Goal: Task Accomplishment & Management: Complete application form

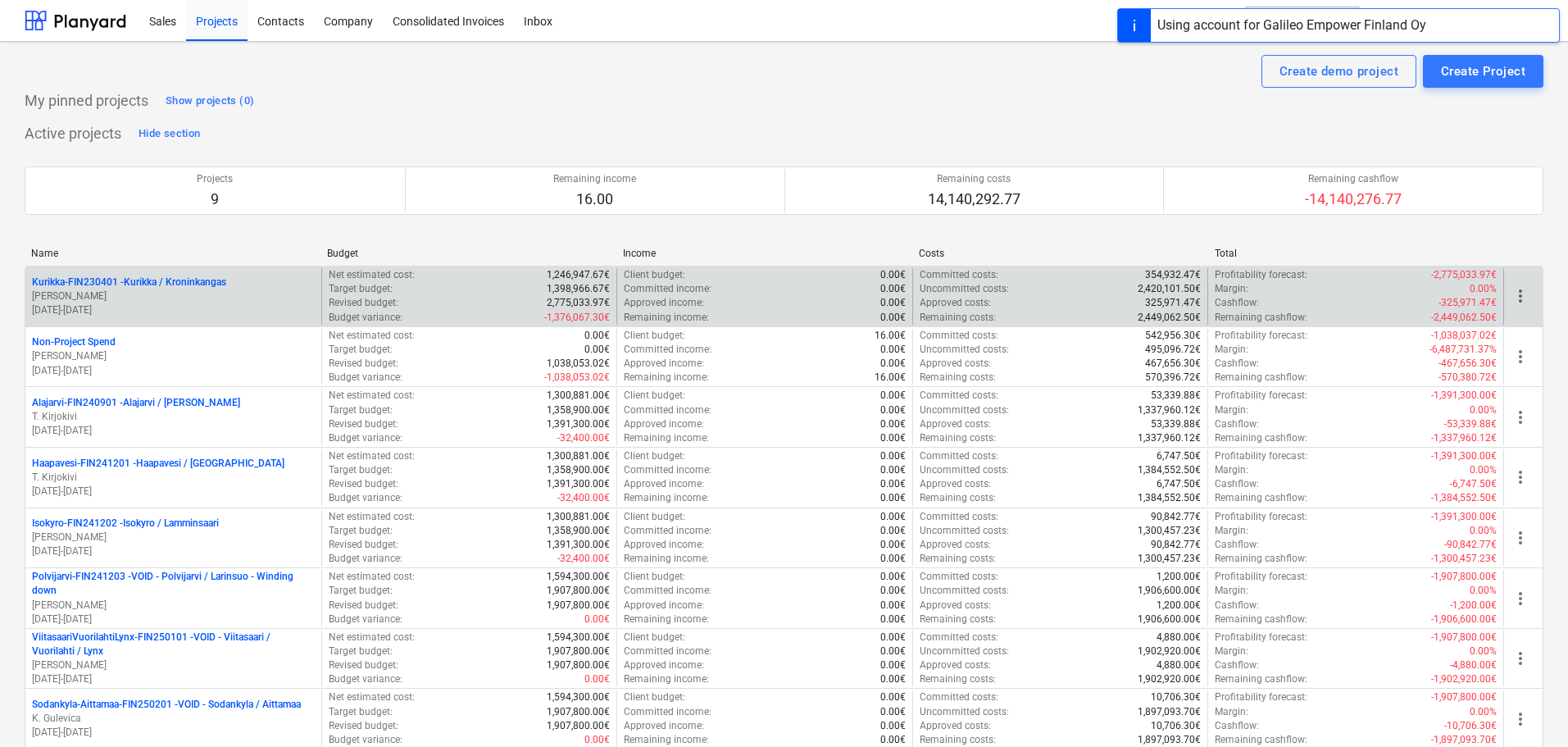
click at [176, 300] on p "[PERSON_NAME]" at bounding box center [174, 296] width 283 height 14
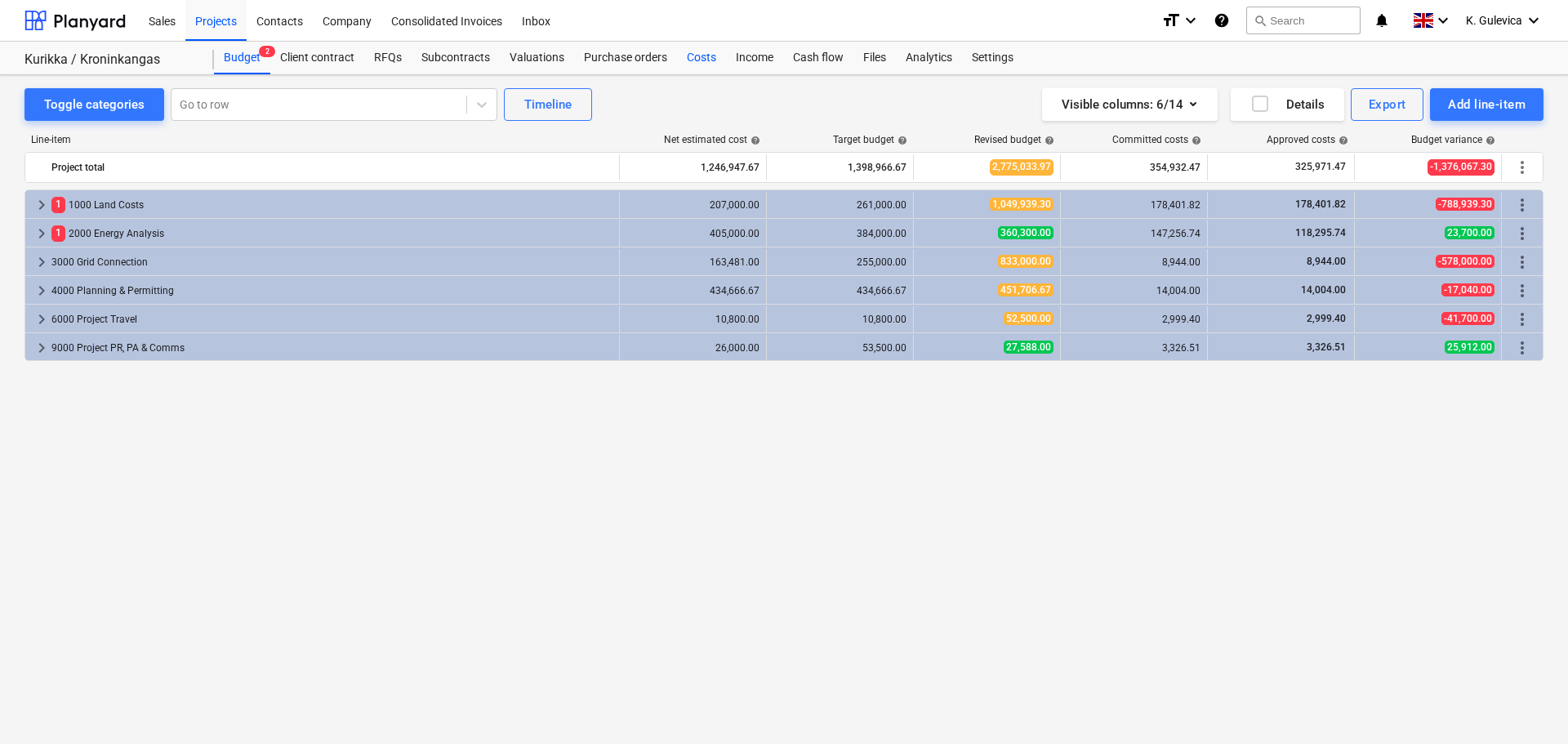
click at [694, 55] on div "Costs" at bounding box center [701, 58] width 49 height 33
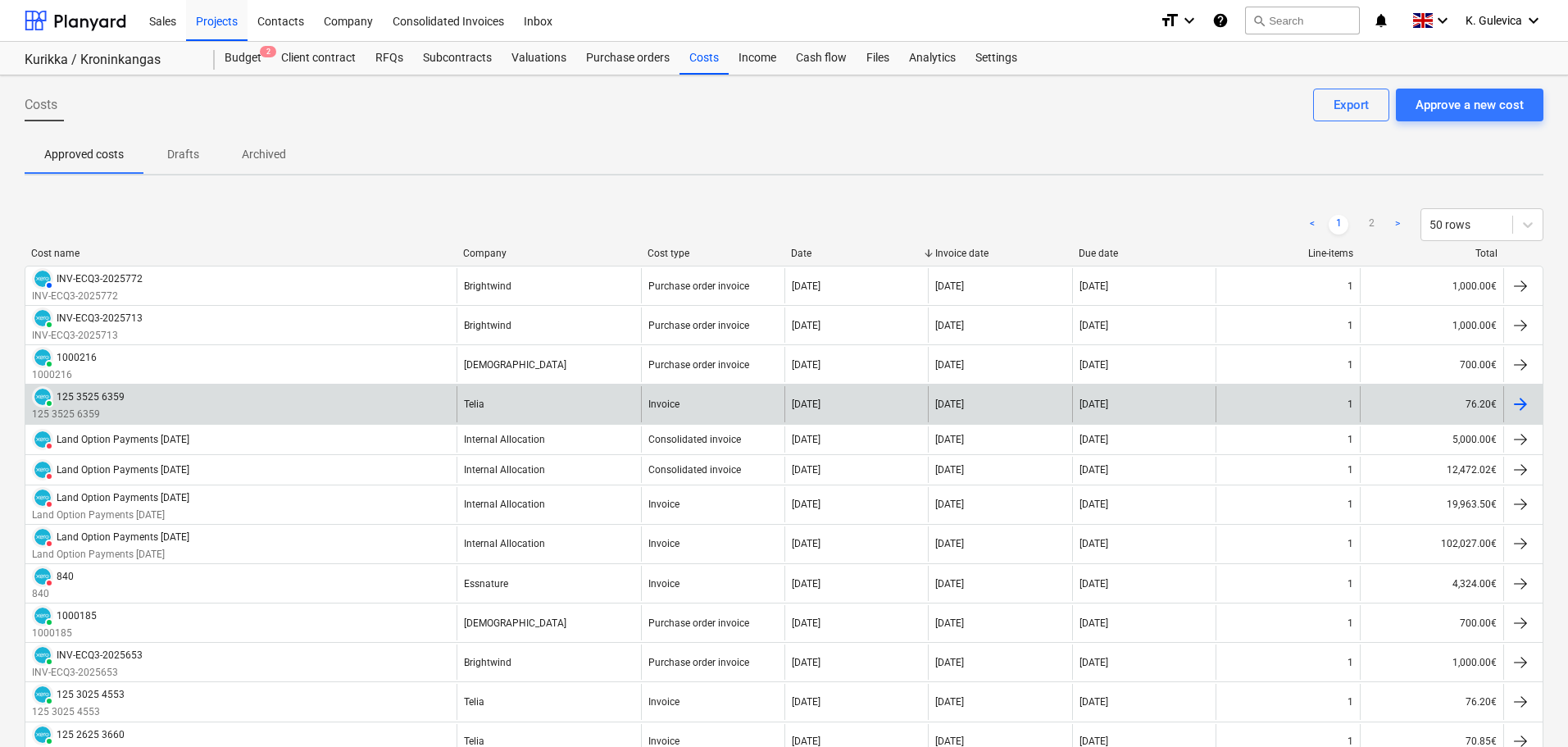
click at [545, 410] on div "Telia" at bounding box center [549, 403] width 185 height 35
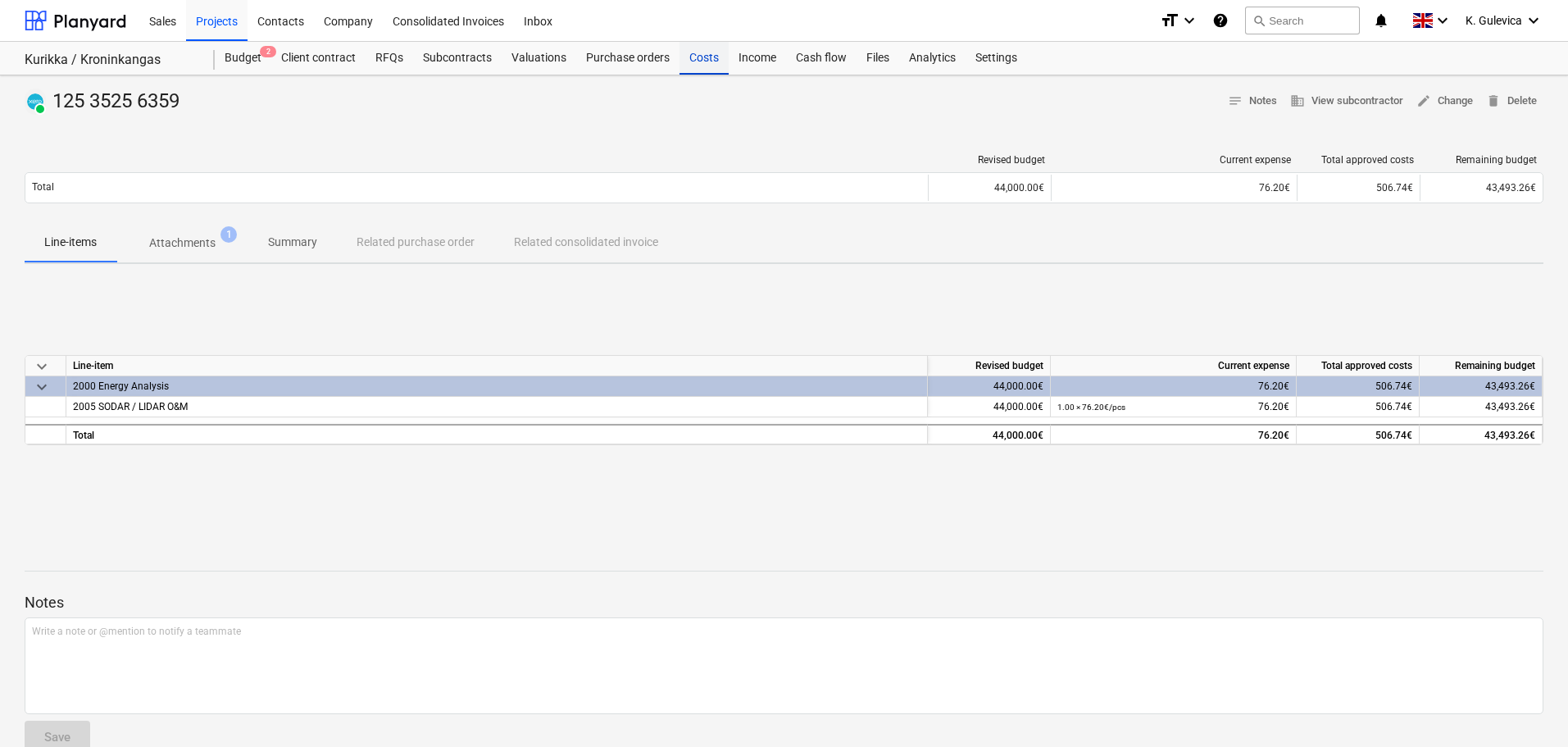
click at [706, 59] on div "Costs" at bounding box center [704, 58] width 50 height 33
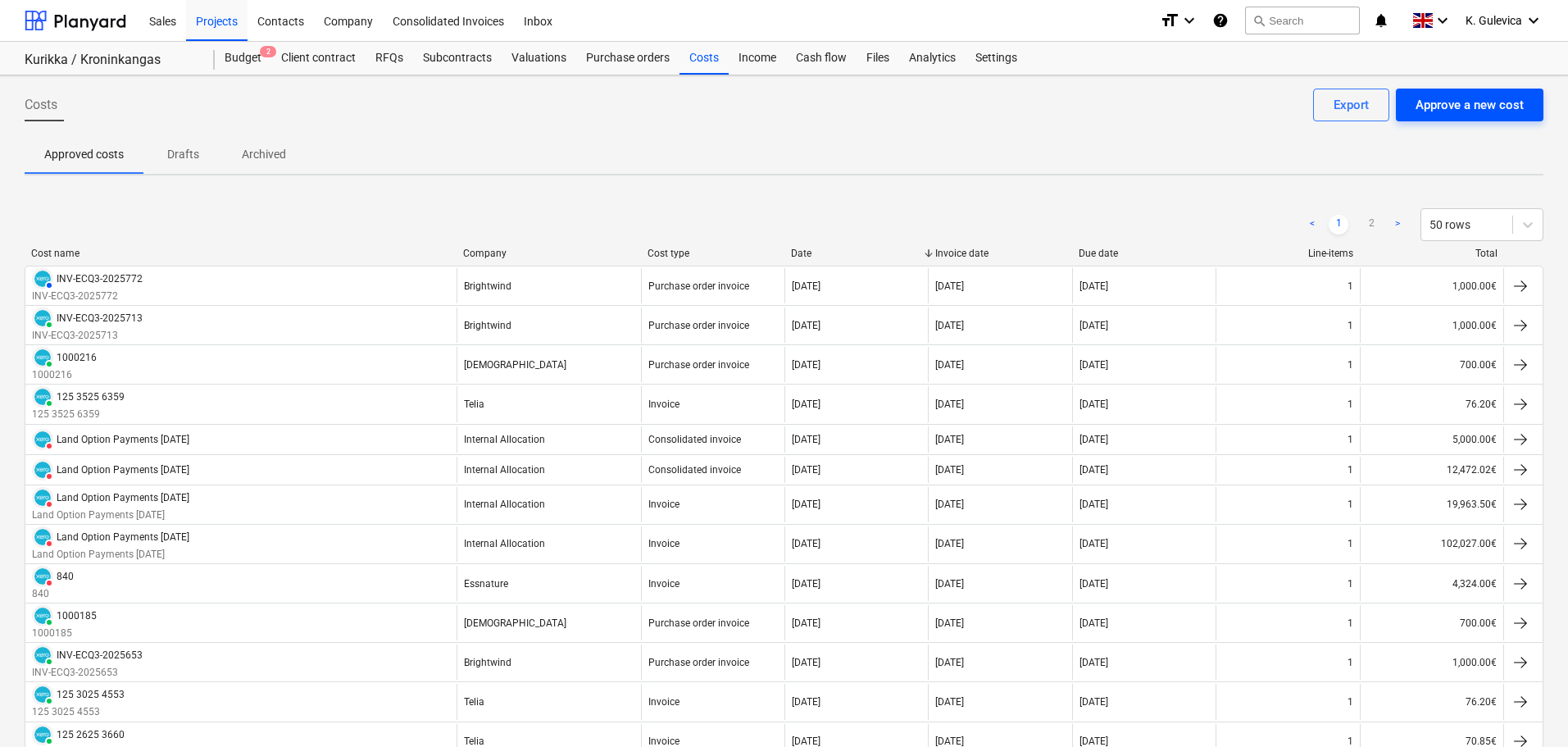
click at [1491, 103] on div "Approve a new cost" at bounding box center [1470, 105] width 108 height 21
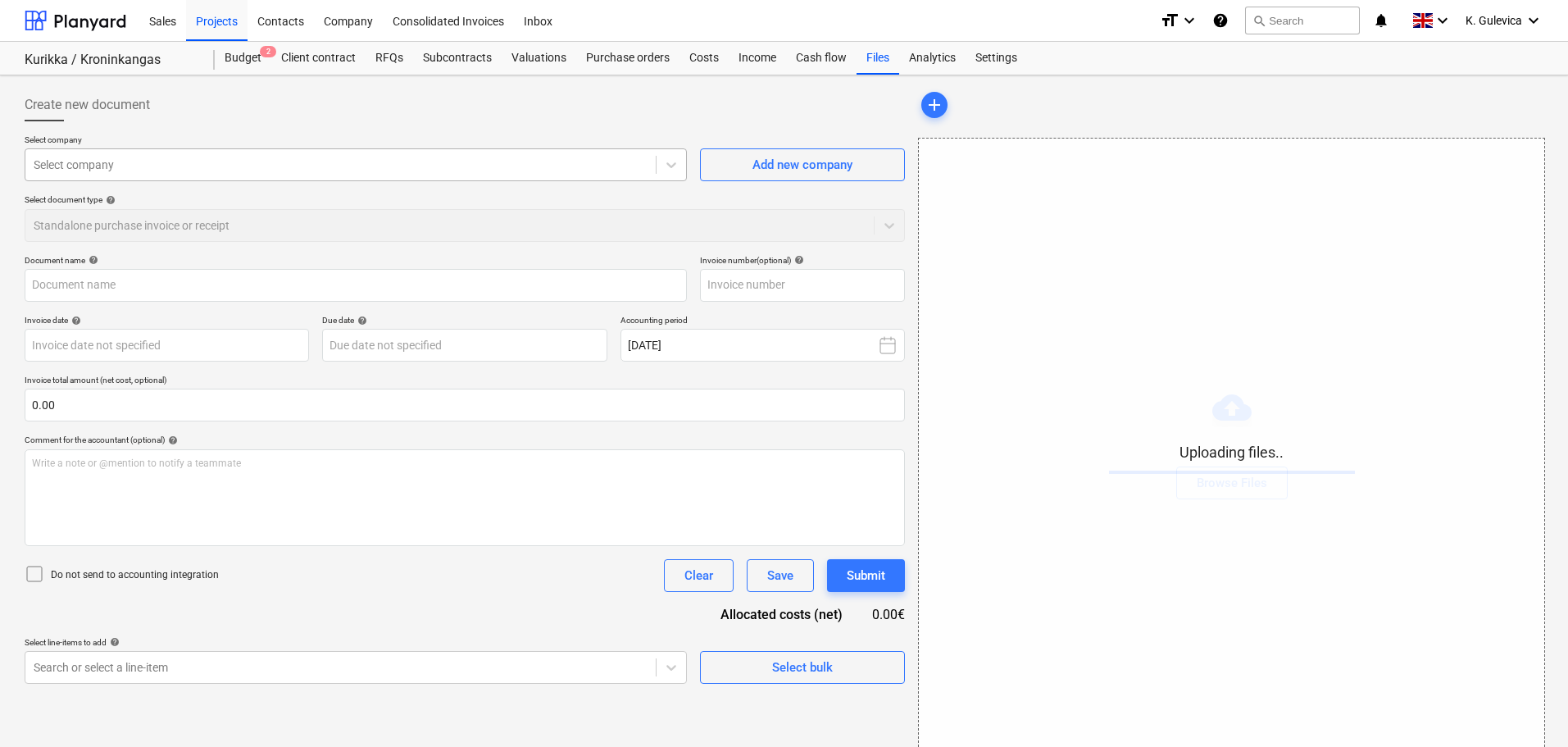
click at [358, 158] on div at bounding box center [341, 164] width 614 height 17
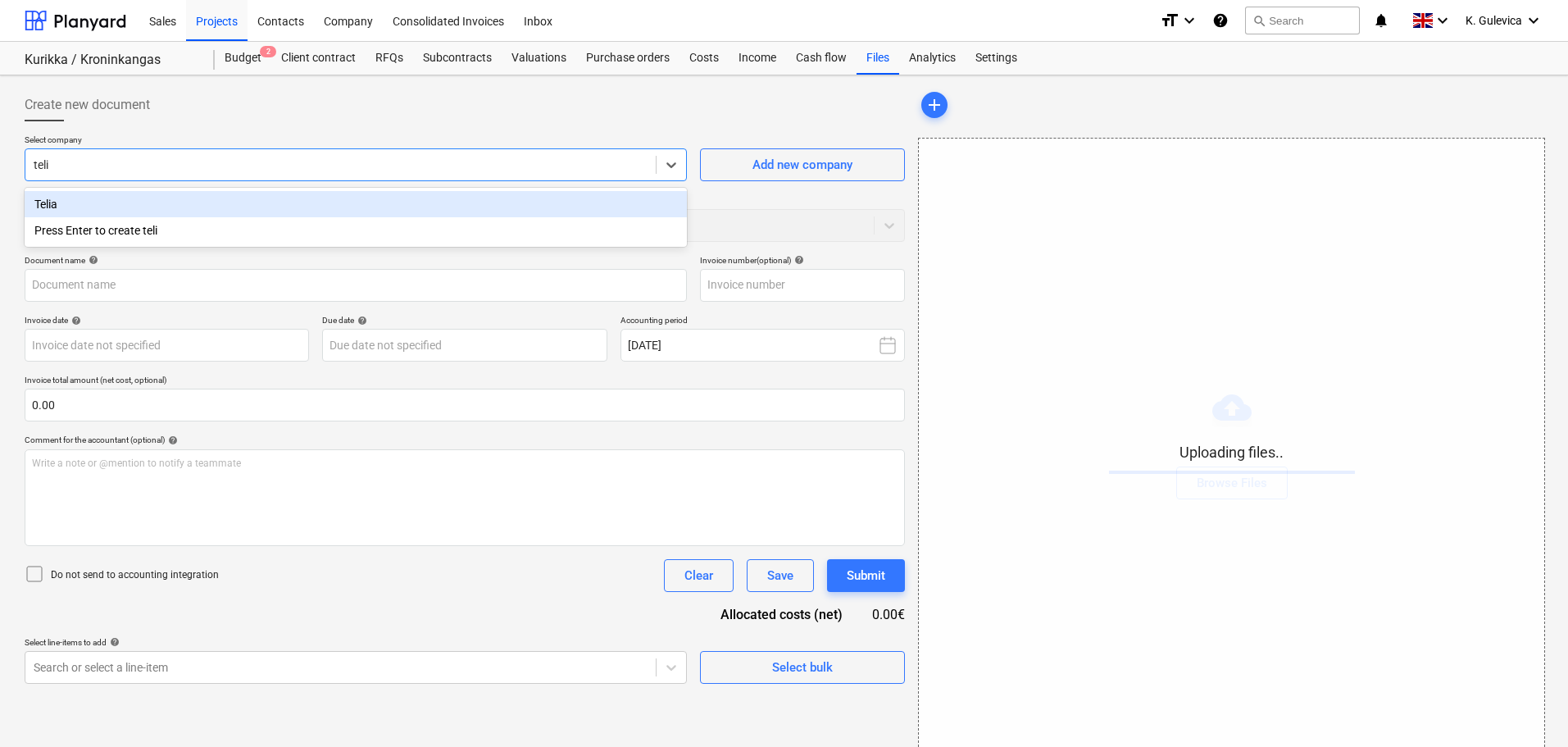
type input "telia"
click at [198, 203] on div "Telia" at bounding box center [356, 204] width 663 height 27
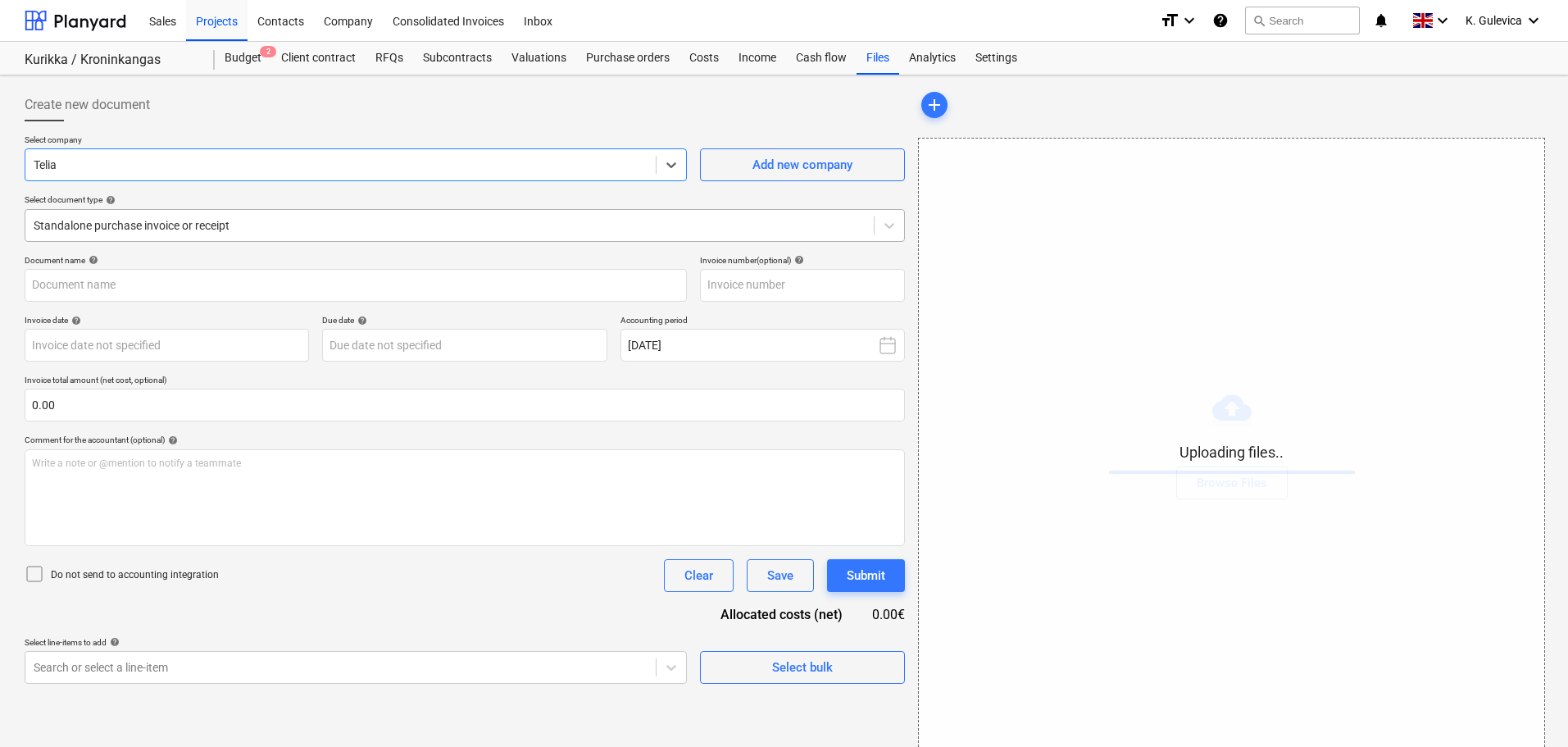
click at [291, 227] on div at bounding box center [449, 225] width 832 height 17
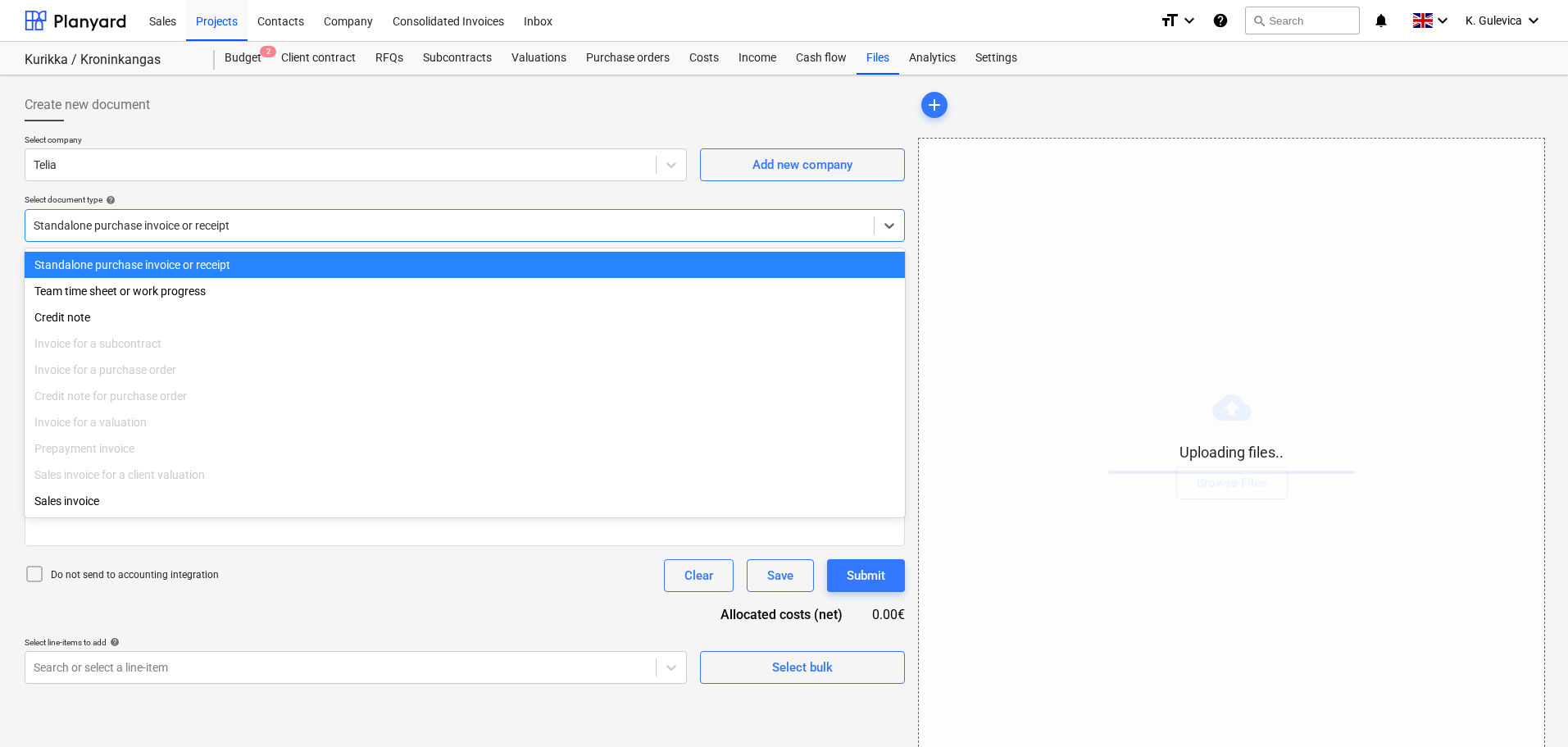
click at [291, 227] on div at bounding box center [449, 225] width 832 height 17
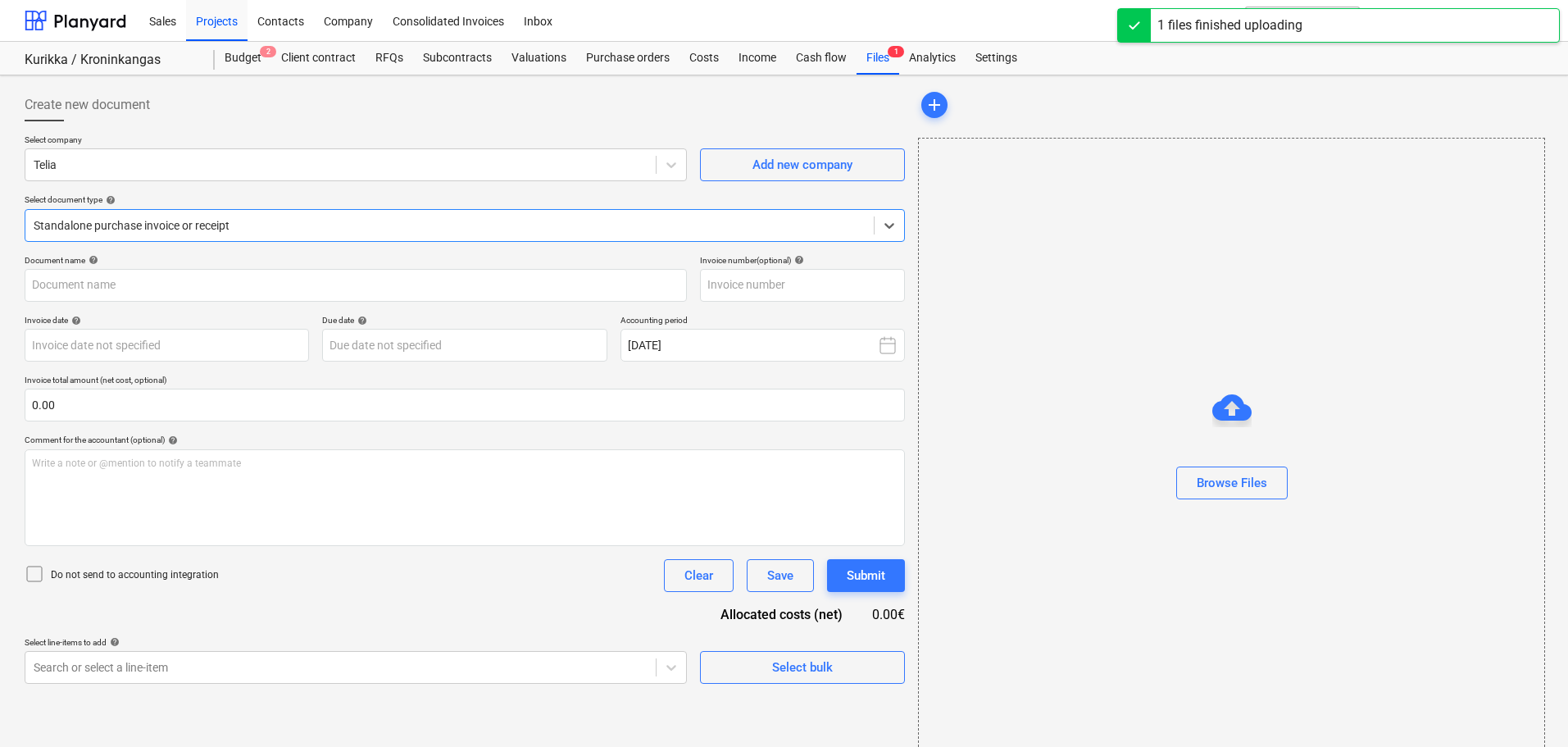
type input "12539257856_20250930_D1RM8O508.pdf"
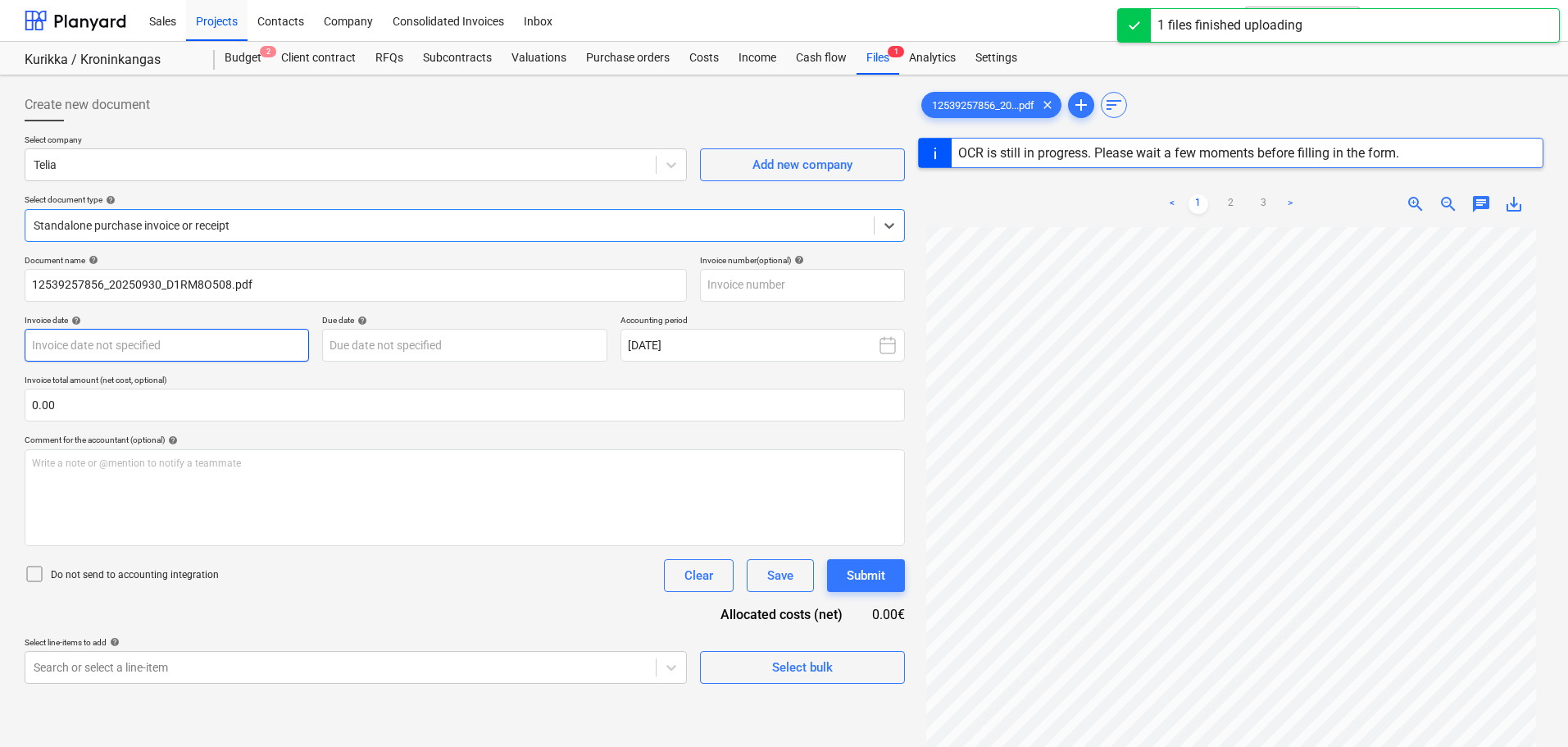
type input "[DATE]"
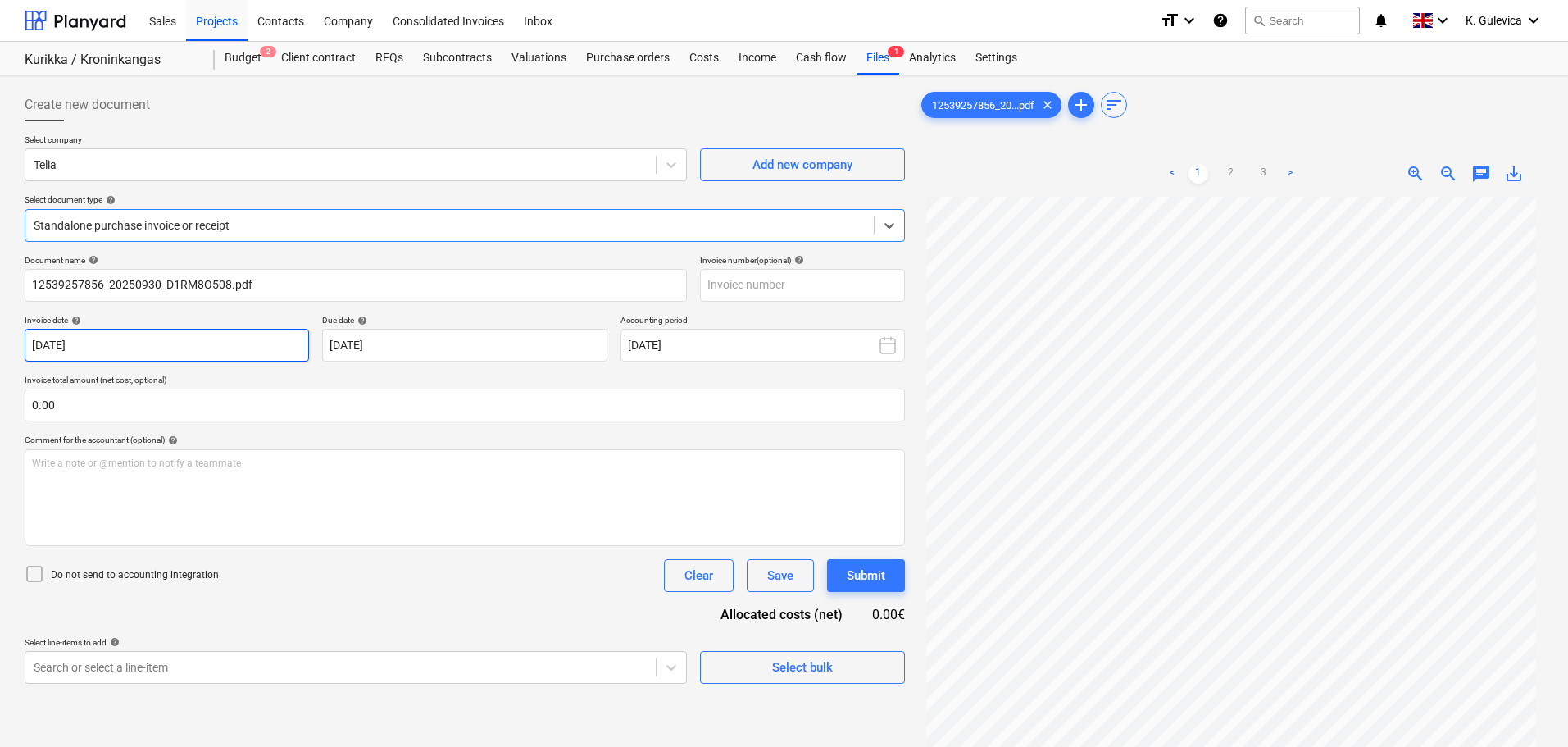
click at [198, 340] on body "Sales Projects Contacts Company Consolidated Invoices Inbox format_size keyboar…" at bounding box center [784, 373] width 1568 height 747
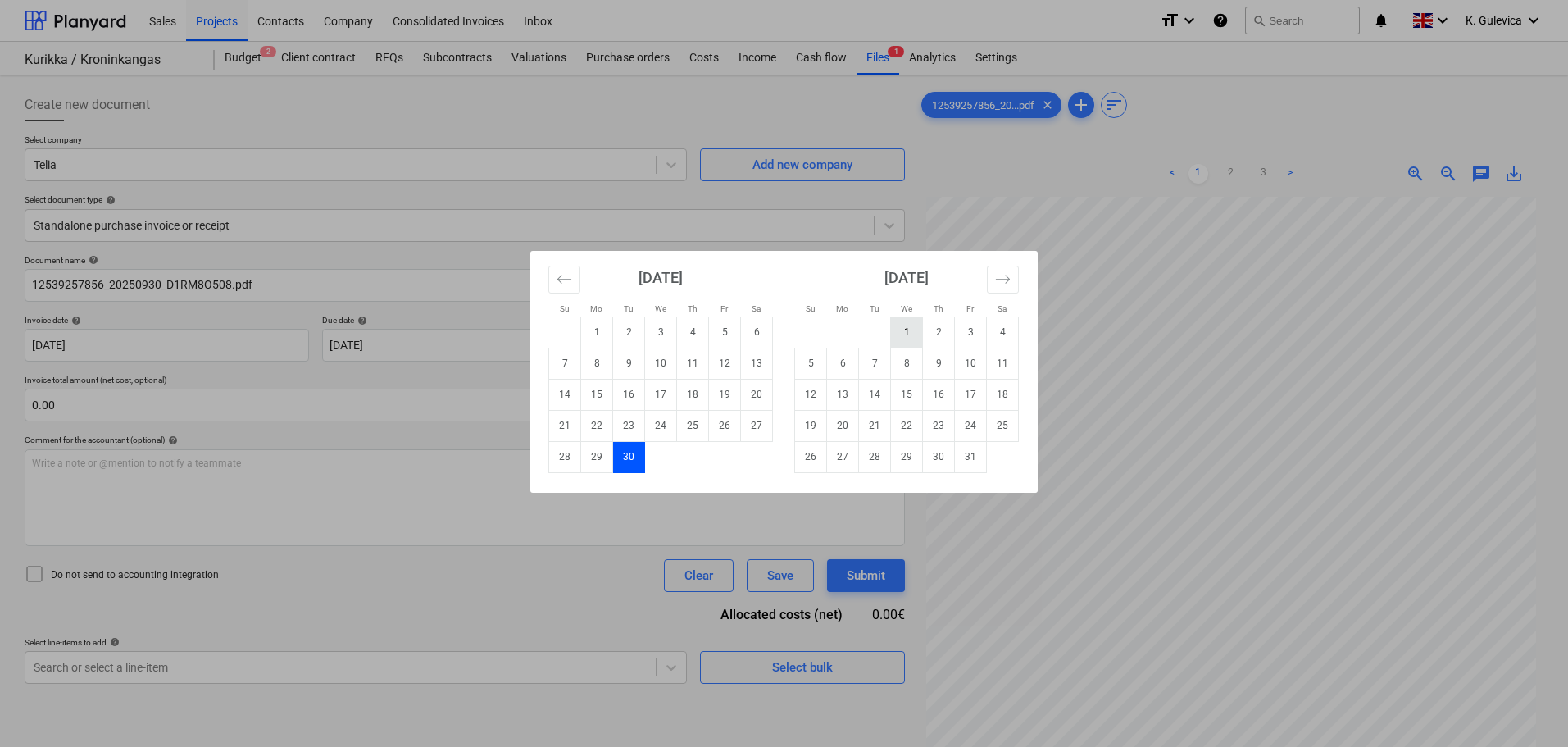
click at [904, 332] on td "1" at bounding box center [907, 332] width 32 height 31
type input "[DATE]"
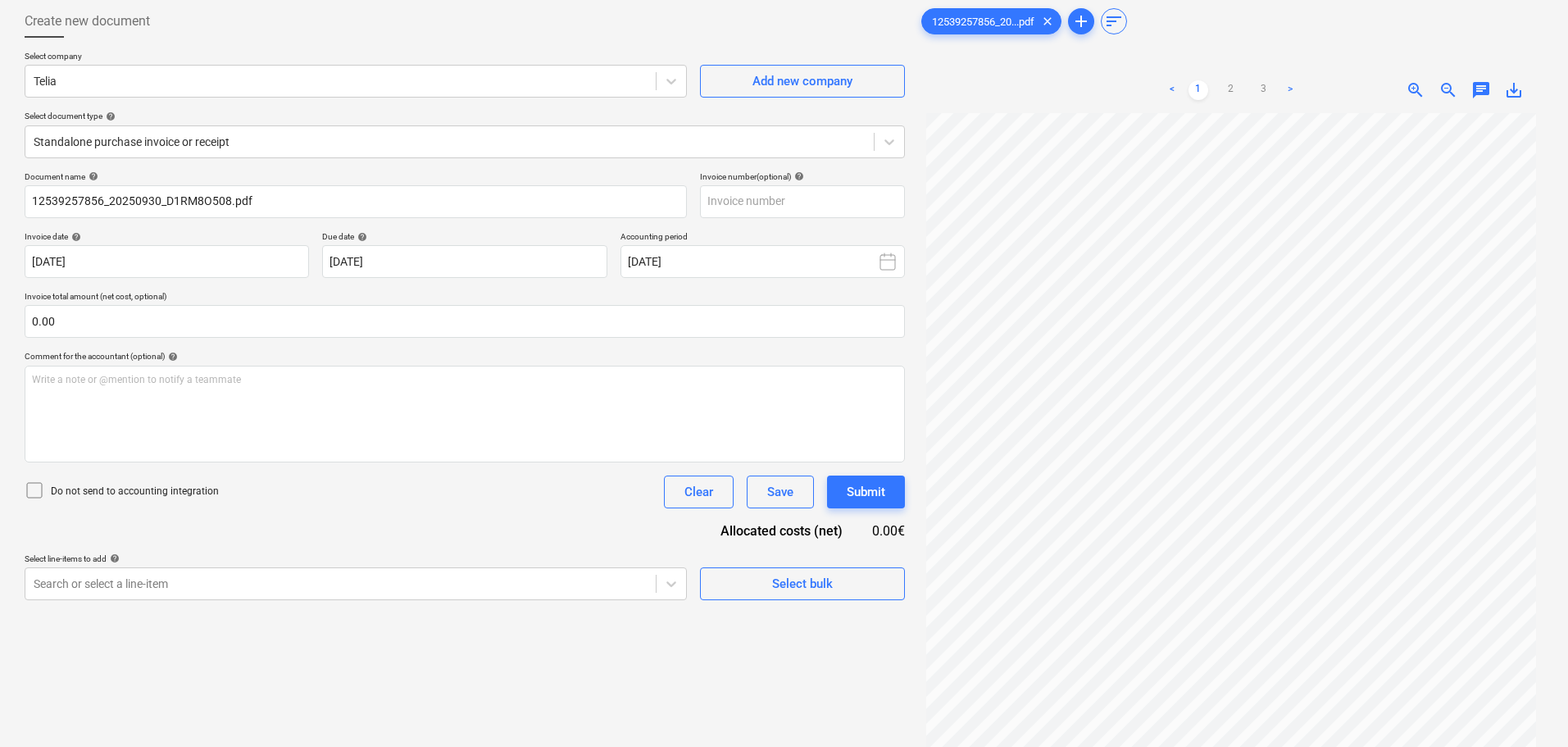
scroll to position [164, 0]
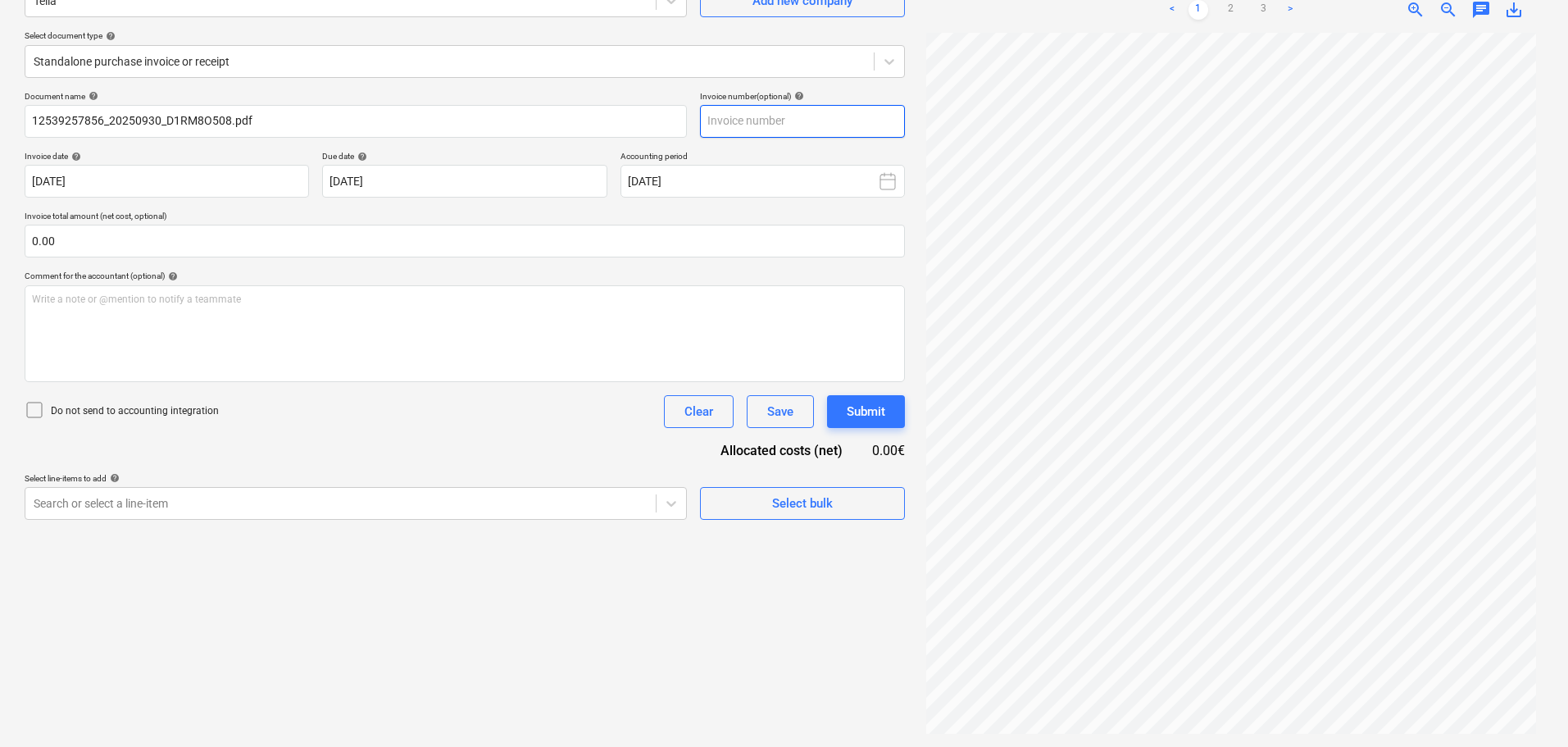
click at [786, 111] on input "text" at bounding box center [802, 121] width 205 height 33
paste input "125 3925 7856"
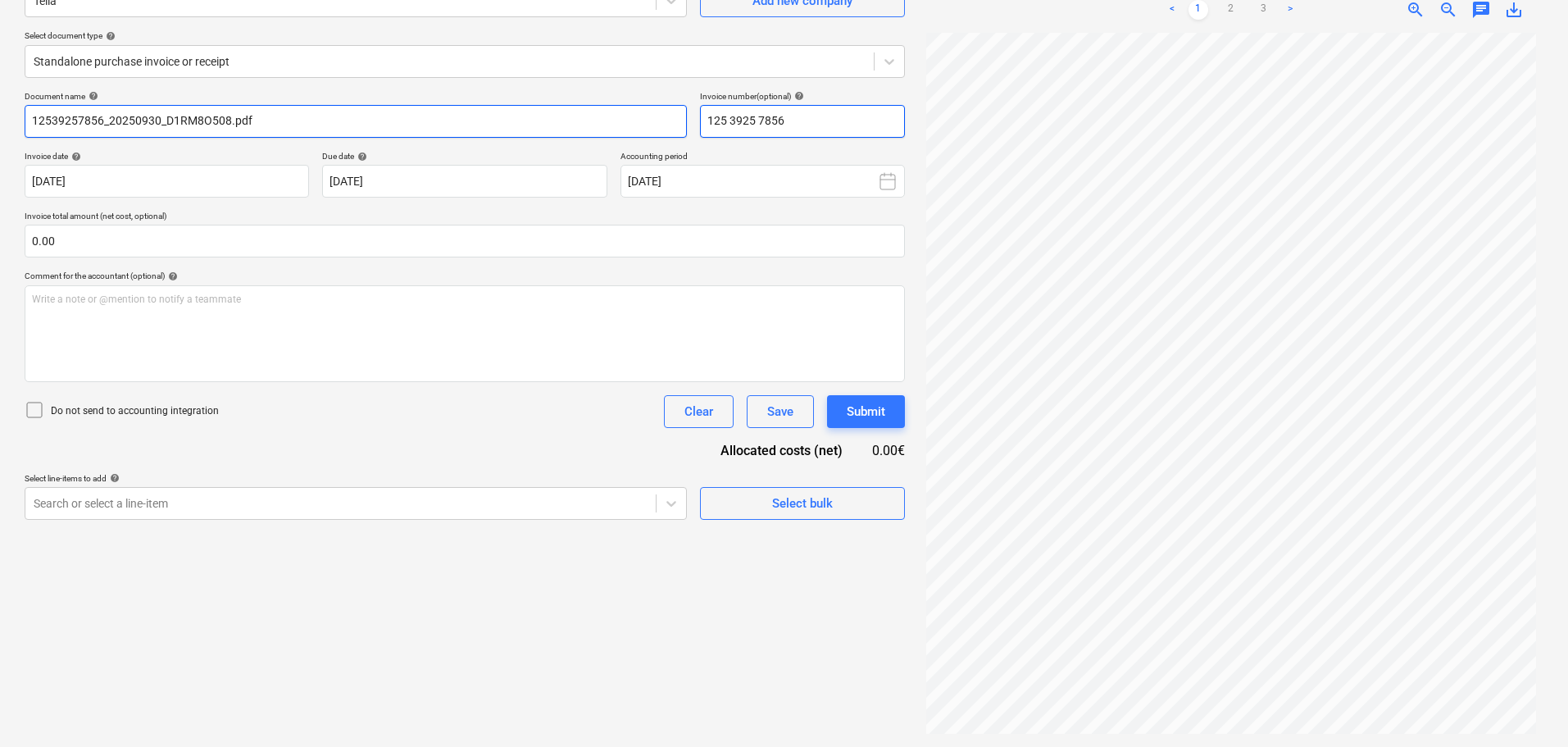
type input "125 3925 7856"
drag, startPoint x: 278, startPoint y: 120, endPoint x: 61, endPoint y: 121, distance: 217.0
click at [61, 121] on input "12539257856_20250930_D1RM8O508.pdf" at bounding box center [356, 121] width 663 height 33
type input "1253"
drag, startPoint x: 85, startPoint y: 120, endPoint x: 10, endPoint y: 120, distance: 75.0
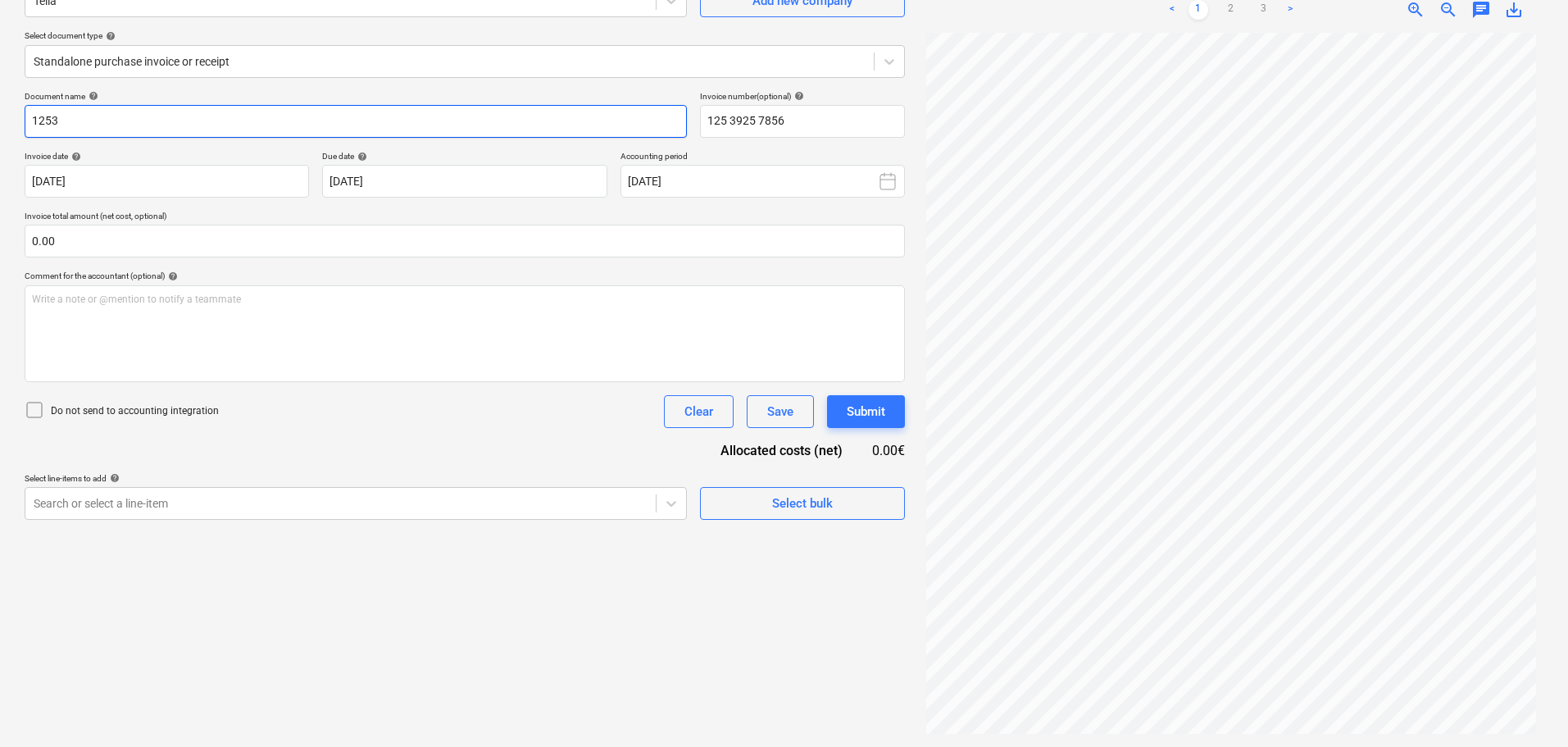
click at [10, 120] on div "Create new document Select company Telia Add new company Select document type h…" at bounding box center [784, 329] width 1568 height 835
paste input "125 3925 7856"
type input "125 3925 7856"
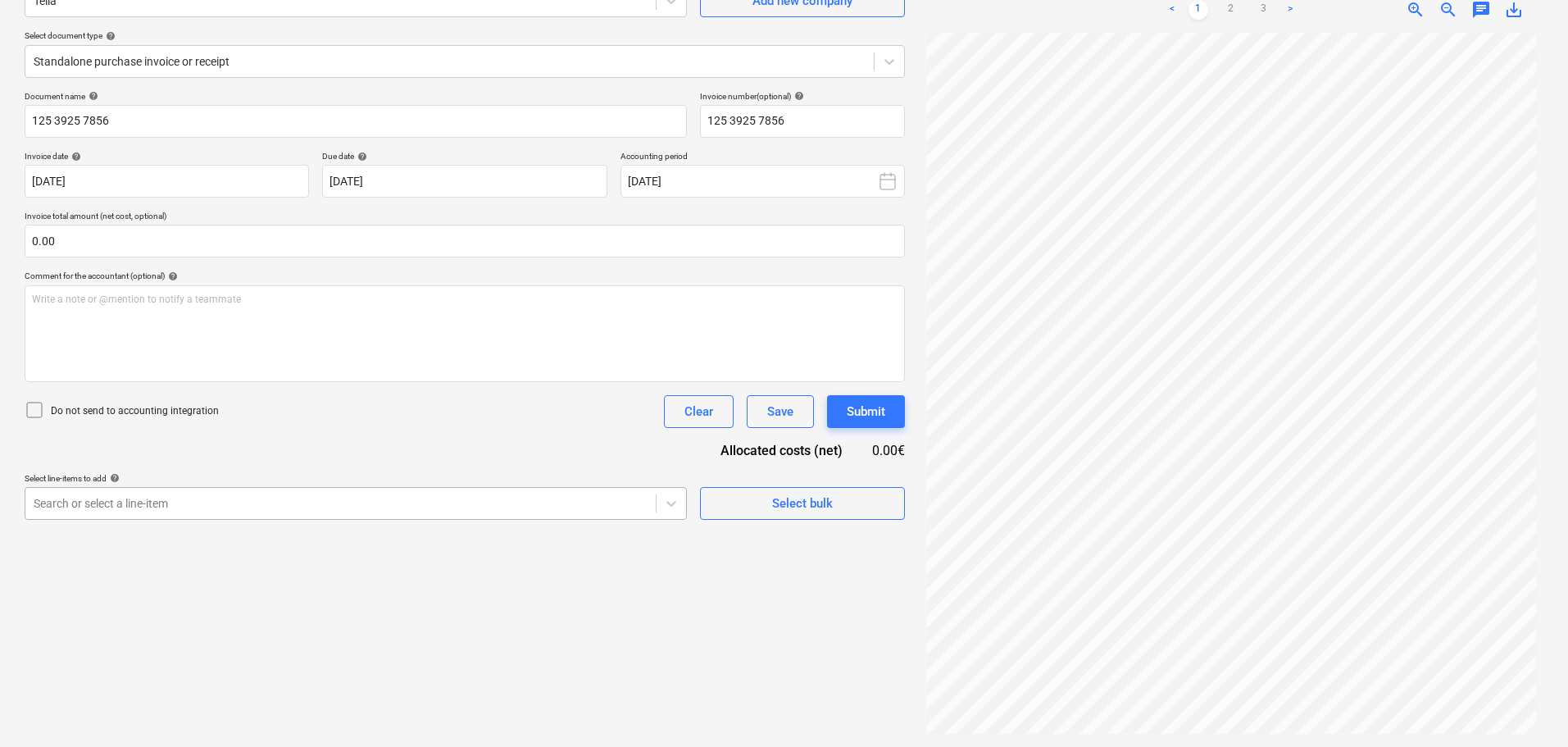
click at [350, 501] on body "Sales Projects Contacts Company Consolidated Invoices Inbox format_size keyboar…" at bounding box center [784, 209] width 1568 height 747
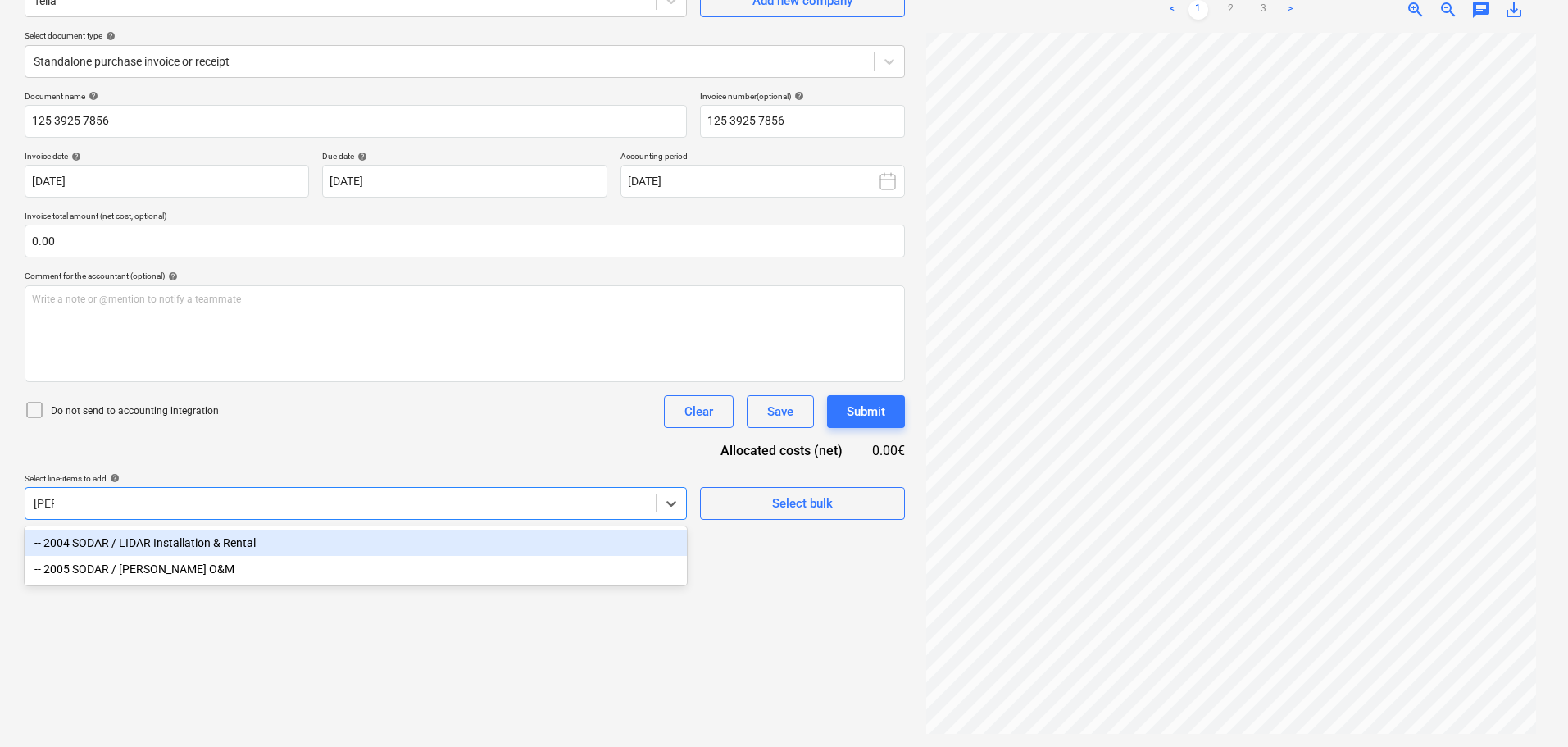
type input "lidar"
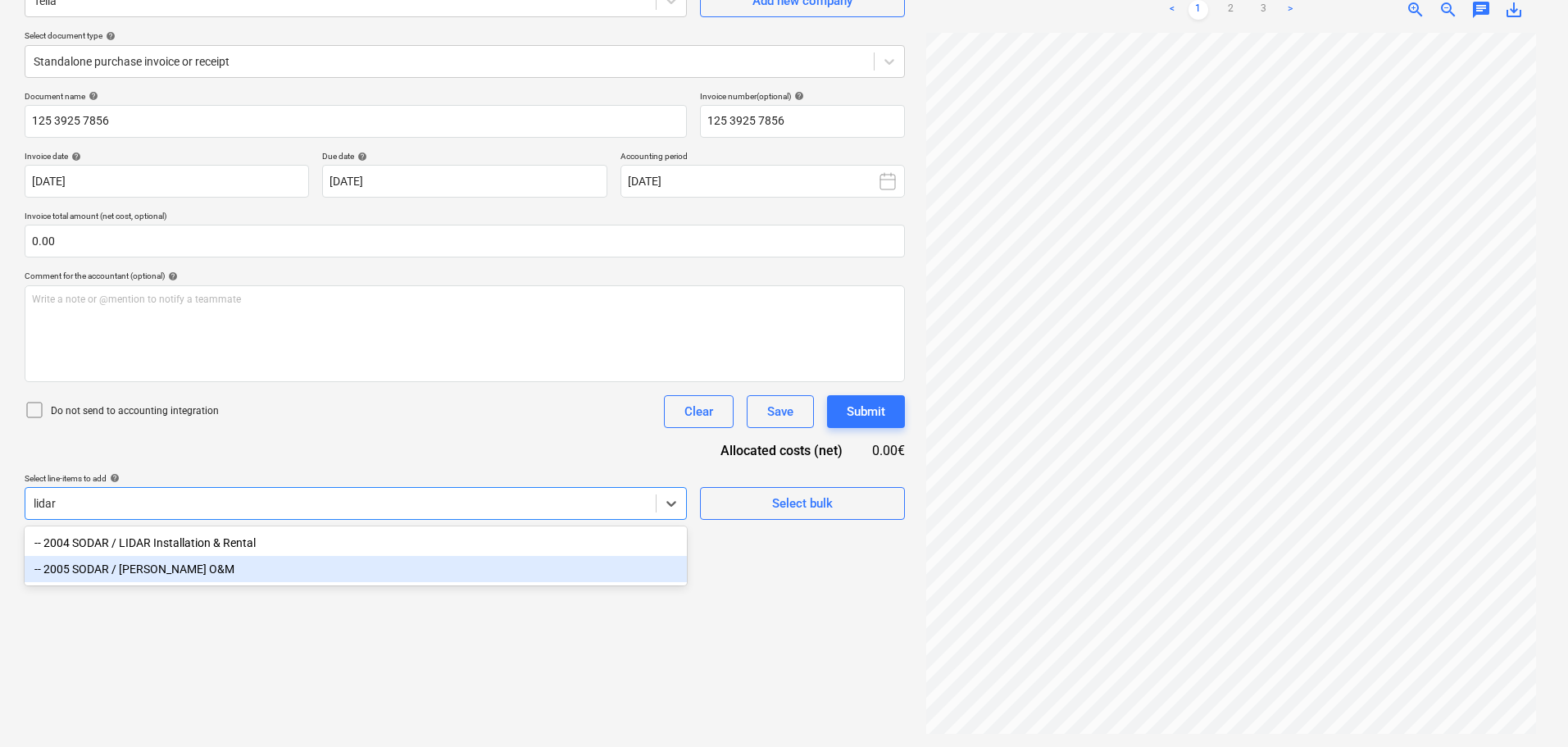
click at [140, 572] on div "-- 2005 SODAR / [PERSON_NAME] O&M" at bounding box center [356, 569] width 663 height 27
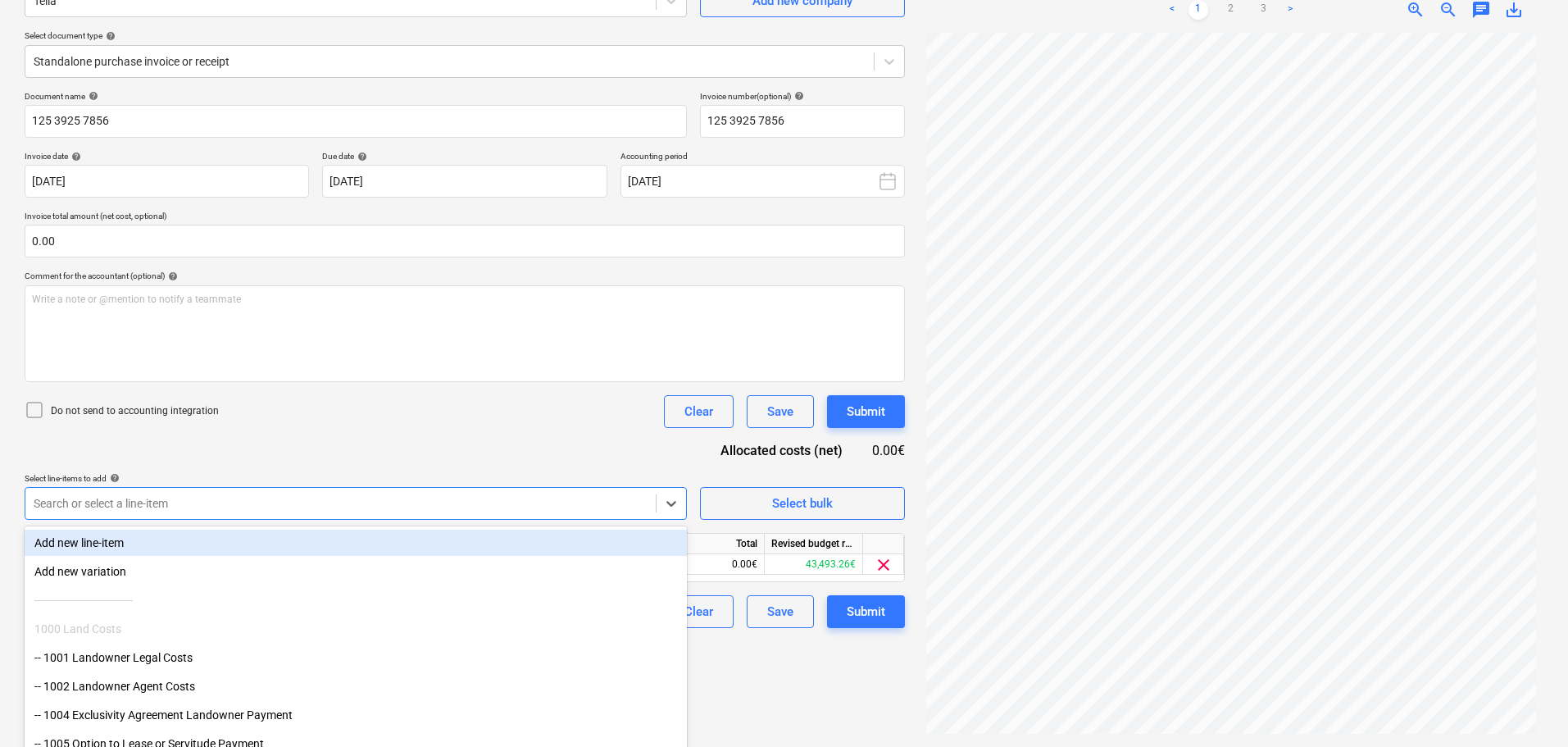
click at [430, 451] on div "Document name help 125 3925 7856 Invoice number (optional) help 125 3925 7856 I…" at bounding box center [465, 359] width 881 height 537
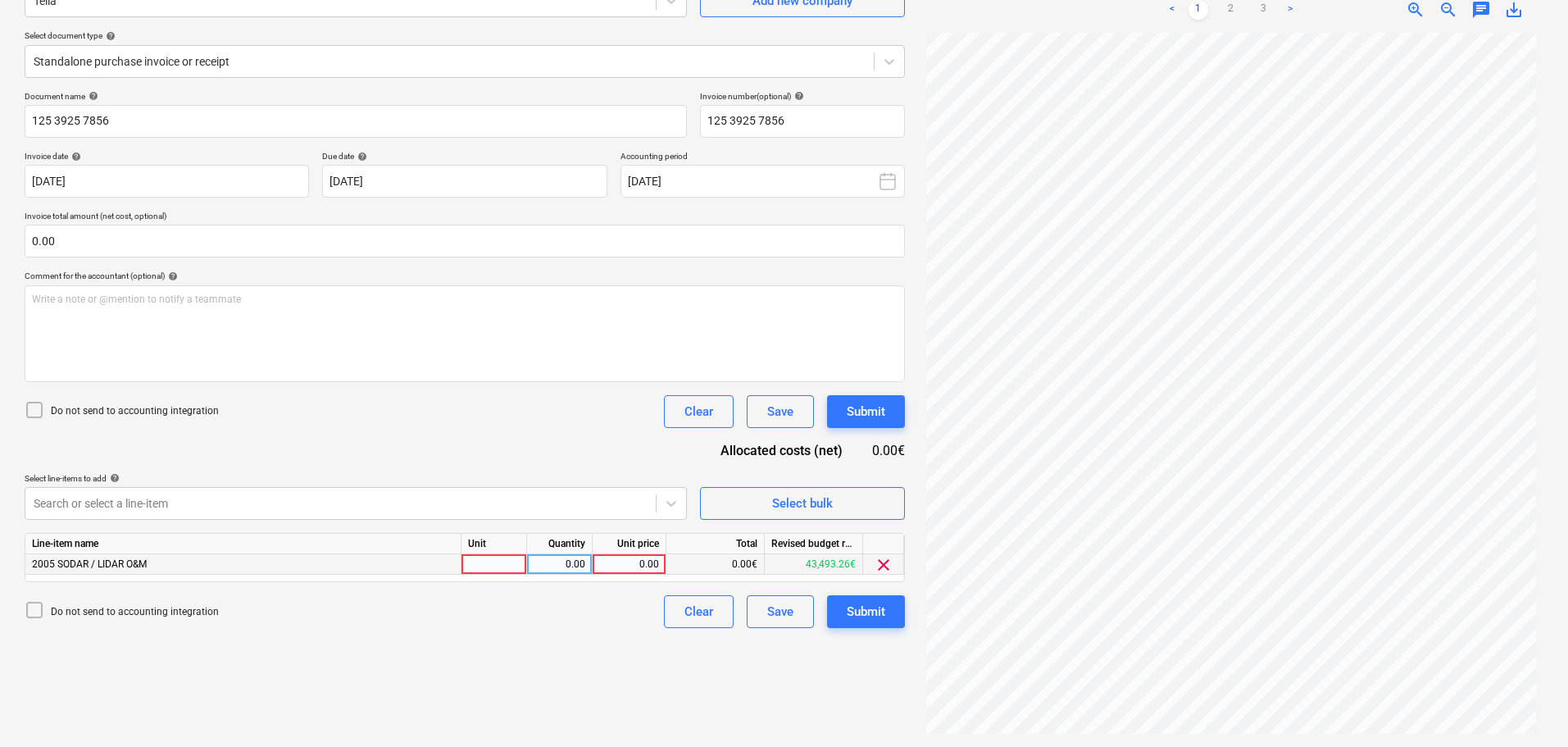
click at [626, 564] on div "0.00" at bounding box center [629, 564] width 60 height 20
type input "76.20"
click at [869, 614] on div "Submit" at bounding box center [866, 611] width 39 height 21
